Goal: Task Accomplishment & Management: Use online tool/utility

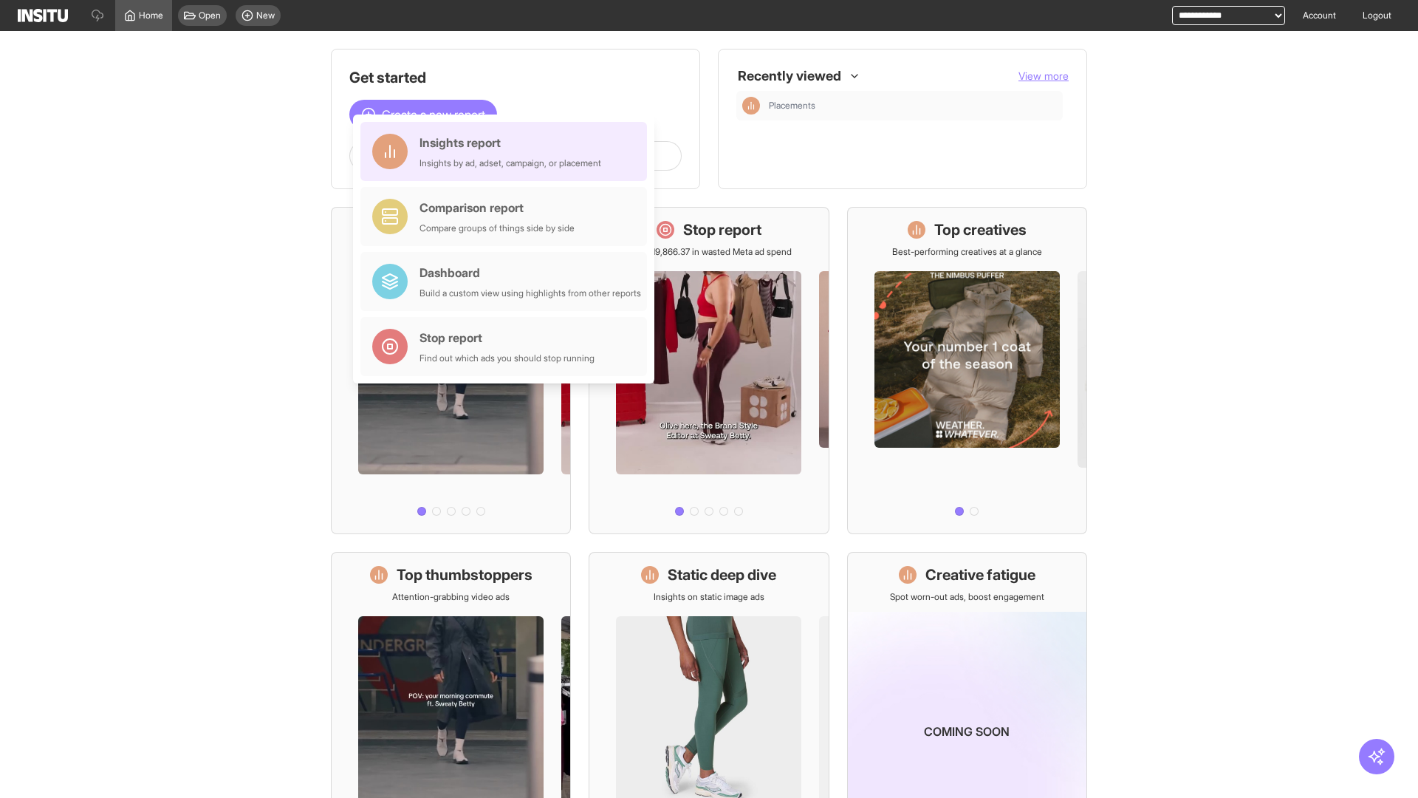
click at [507, 151] on div "Insights report Insights by ad, adset, campaign, or placement" at bounding box center [511, 151] width 182 height 35
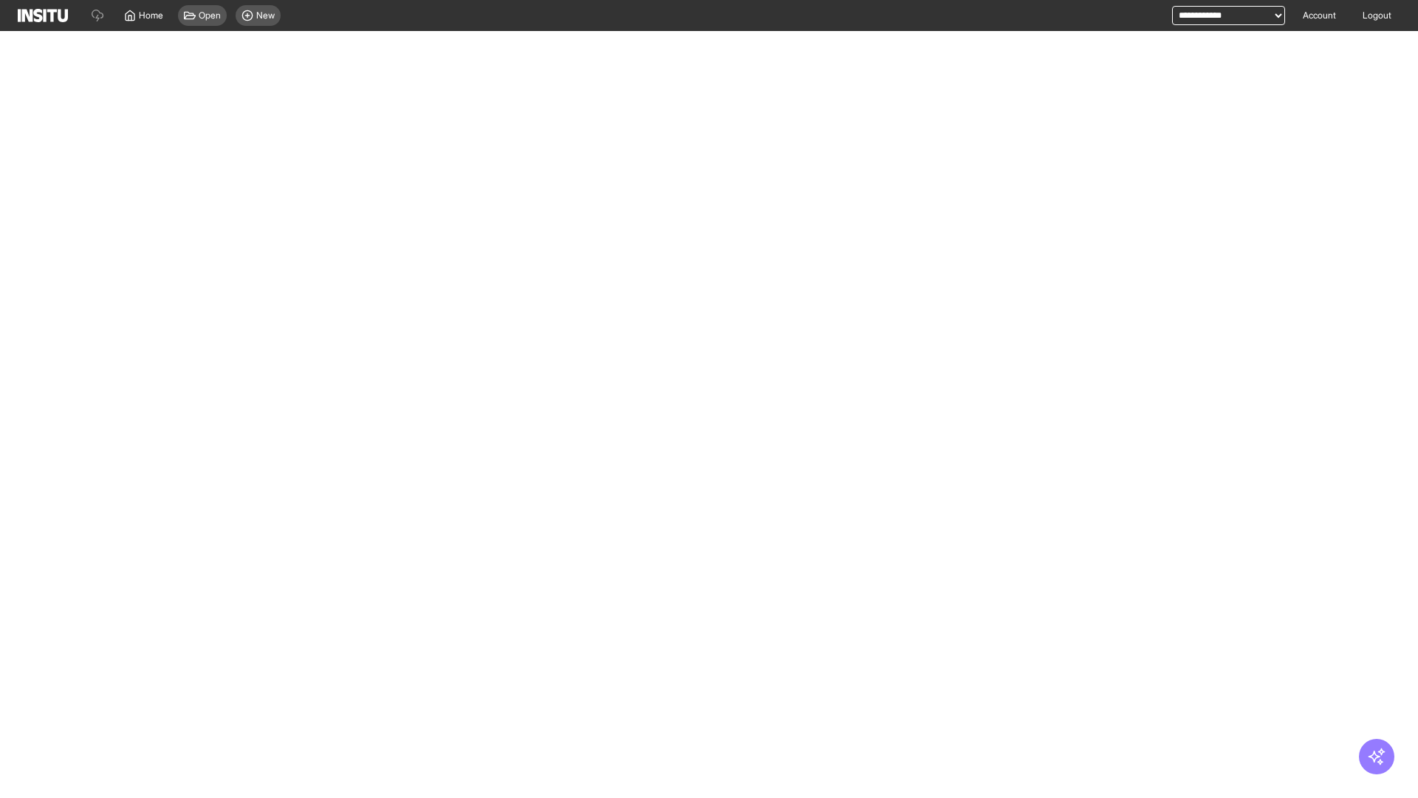
select select "**"
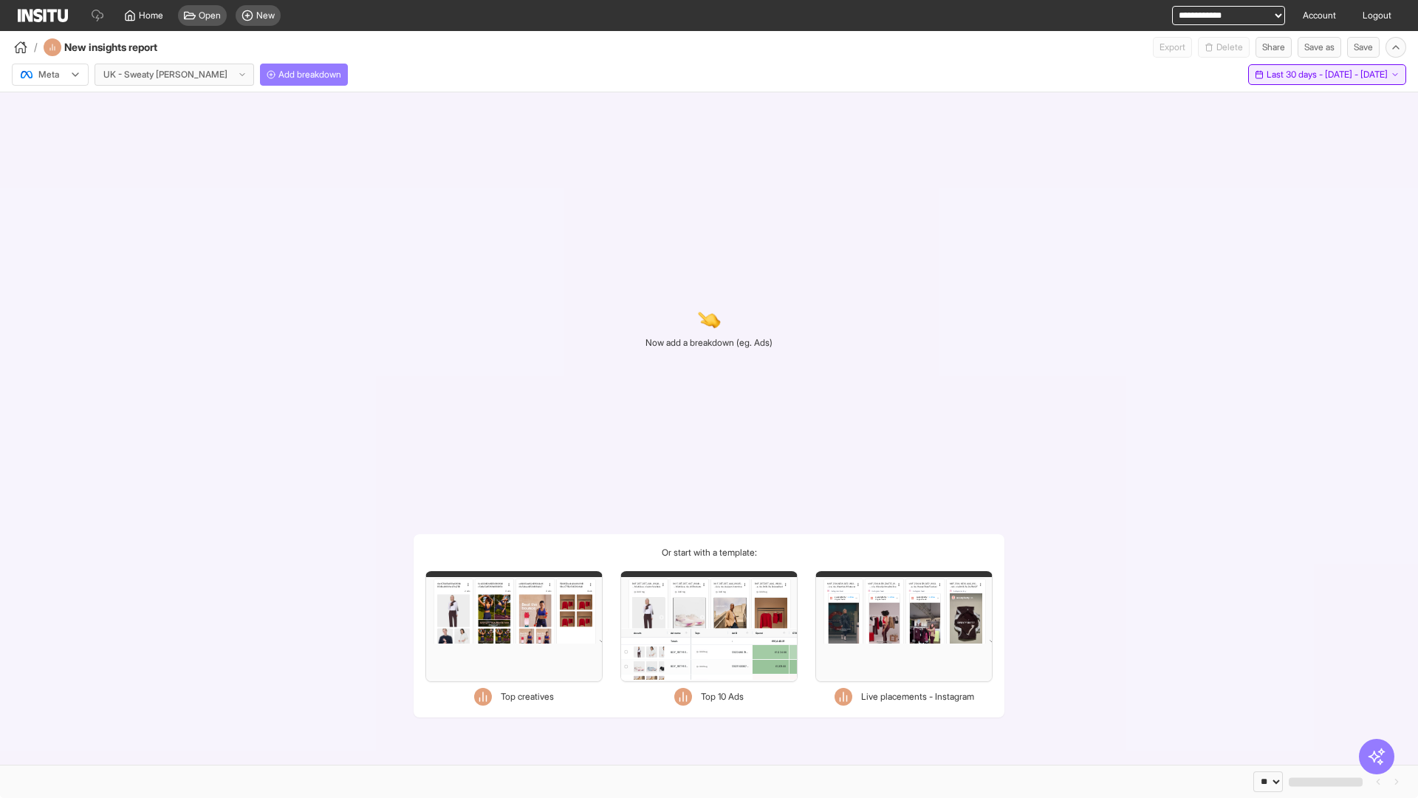
click at [1293, 75] on span "Last 30 days - [DATE] - [DATE]" at bounding box center [1327, 75] width 121 height 12
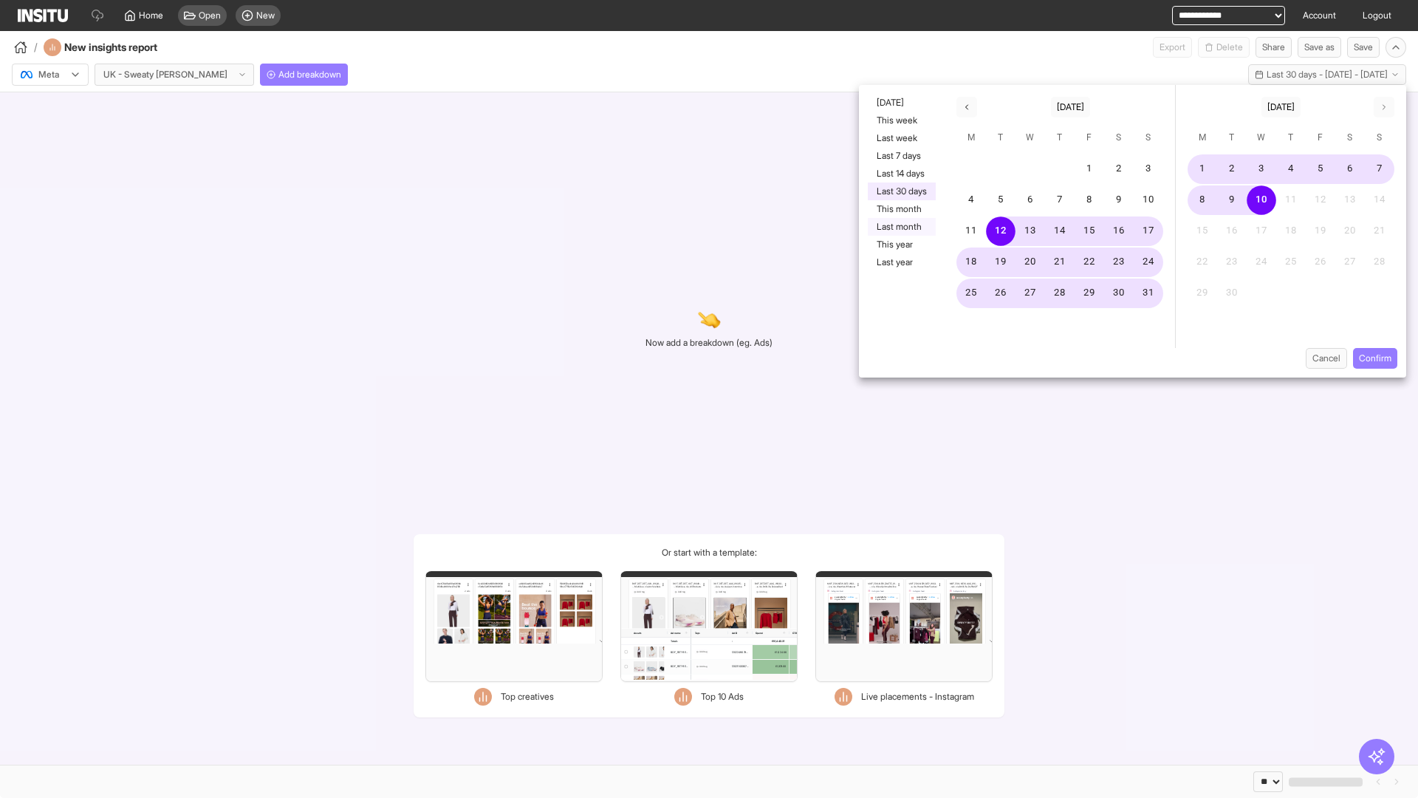
click at [900, 227] on button "Last month" at bounding box center [902, 227] width 68 height 18
